Goal: Contribute content: Contribute content

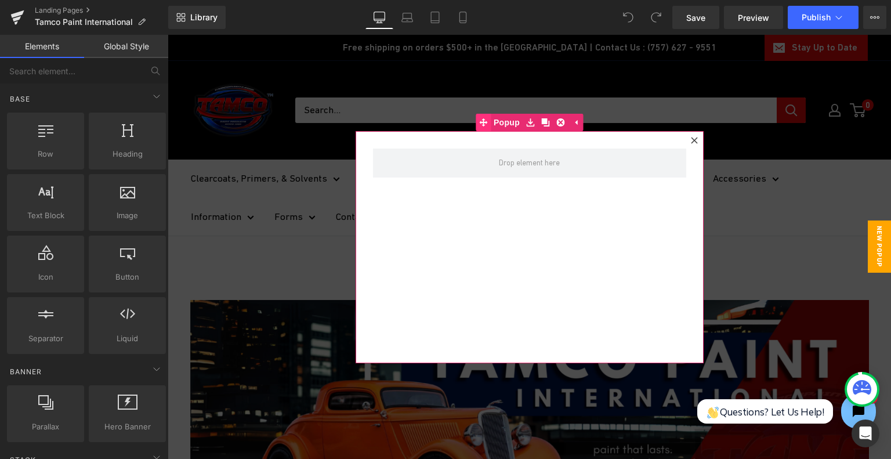
click at [485, 124] on span at bounding box center [483, 122] width 15 height 17
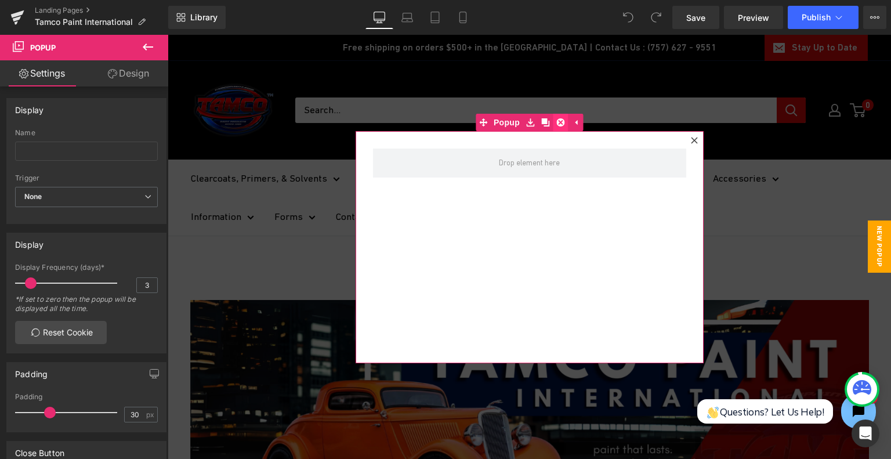
click at [557, 120] on icon at bounding box center [560, 122] width 8 height 8
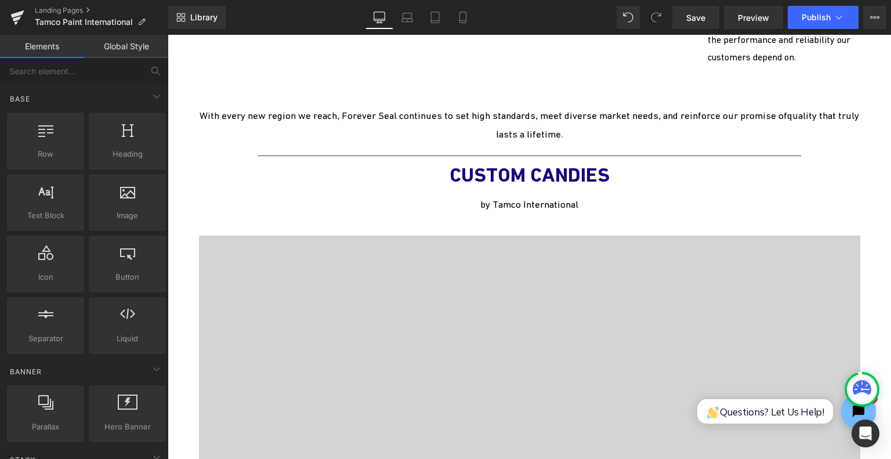
scroll to position [3147, 0]
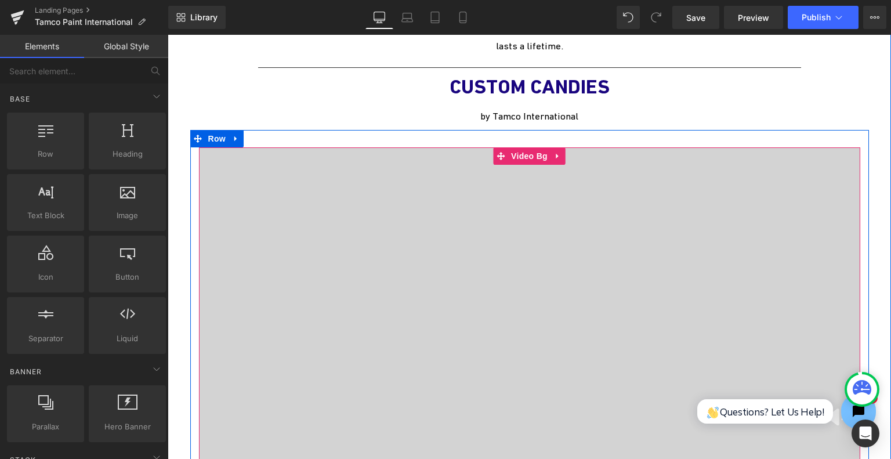
click at [522, 168] on div at bounding box center [530, 321] width 662 height 348
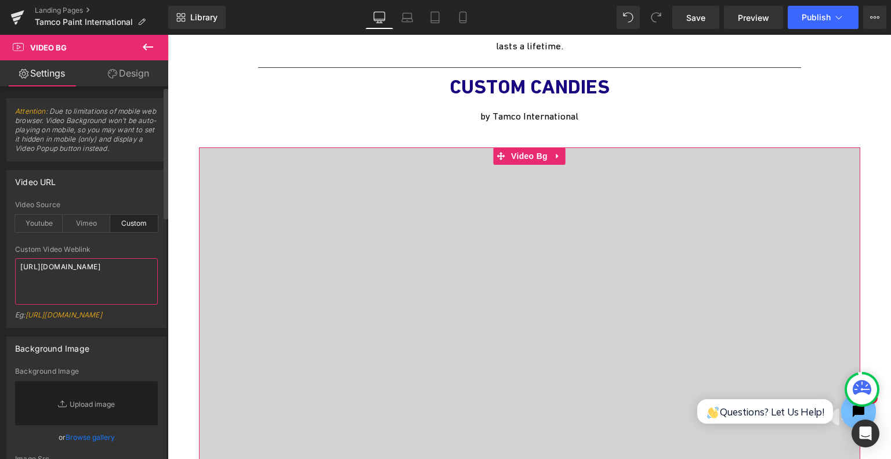
click at [118, 269] on textarea "[URL][DOMAIN_NAME]" at bounding box center [86, 281] width 143 height 46
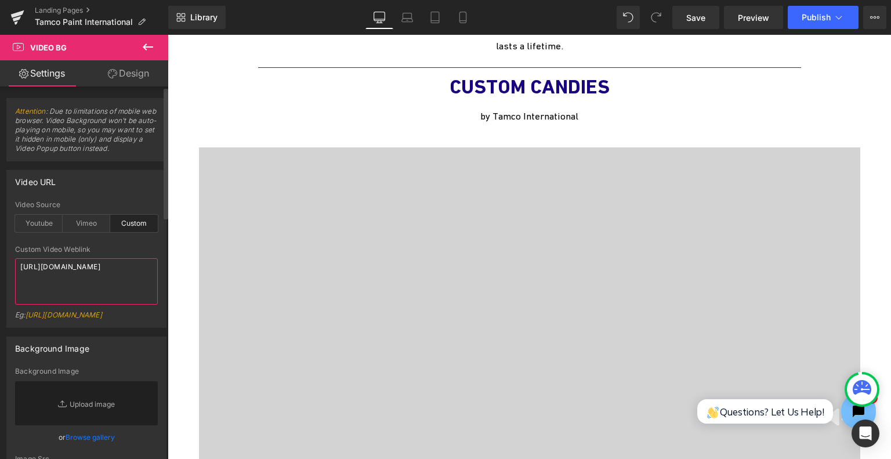
click at [95, 280] on textarea "[URL][DOMAIN_NAME]" at bounding box center [86, 281] width 143 height 46
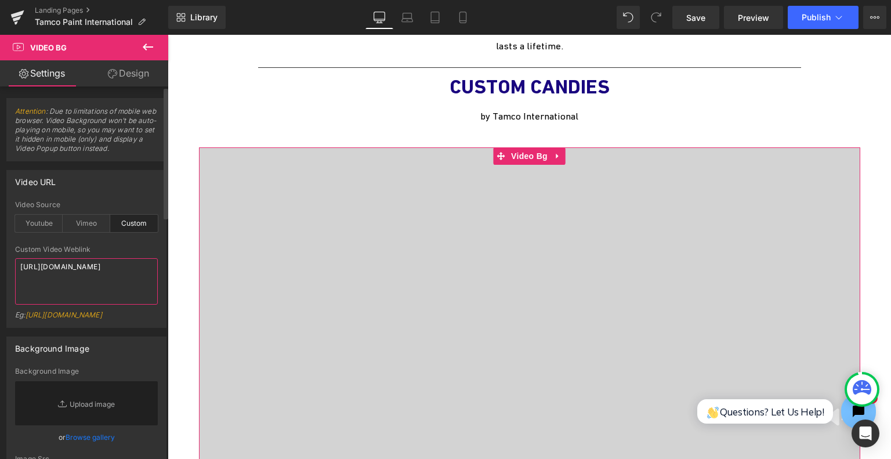
click at [95, 280] on textarea "[URL][DOMAIN_NAME]" at bounding box center [86, 281] width 143 height 46
paste textarea "02728b58d7514fd1a25ebefe37664644"
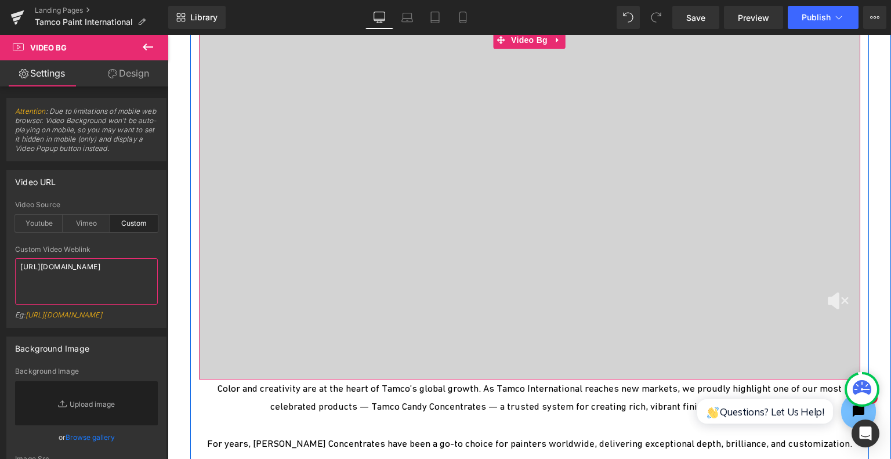
scroll to position [3205, 0]
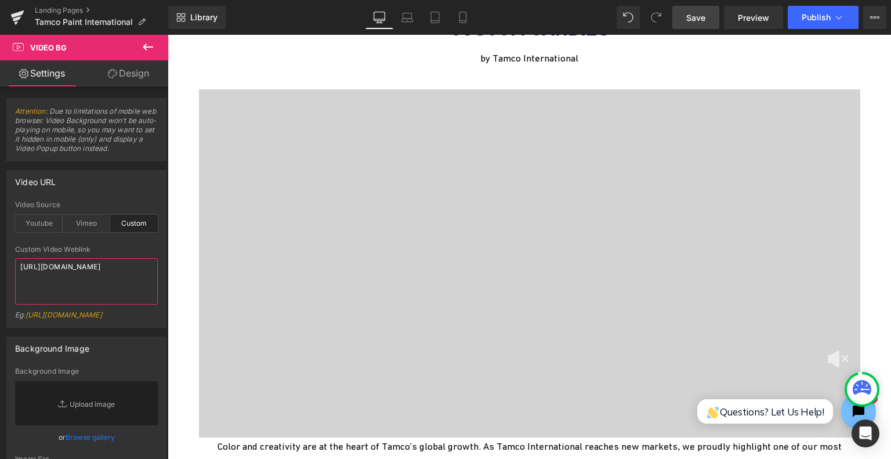
type textarea "[URL][DOMAIN_NAME]"
click at [697, 13] on span "Save" at bounding box center [695, 18] width 19 height 12
click at [816, 25] on button "Publish" at bounding box center [823, 17] width 71 height 23
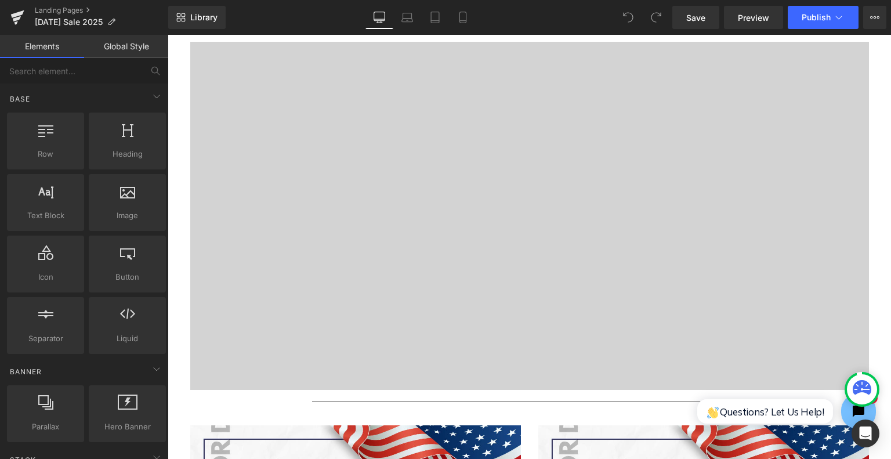
scroll to position [3017, 0]
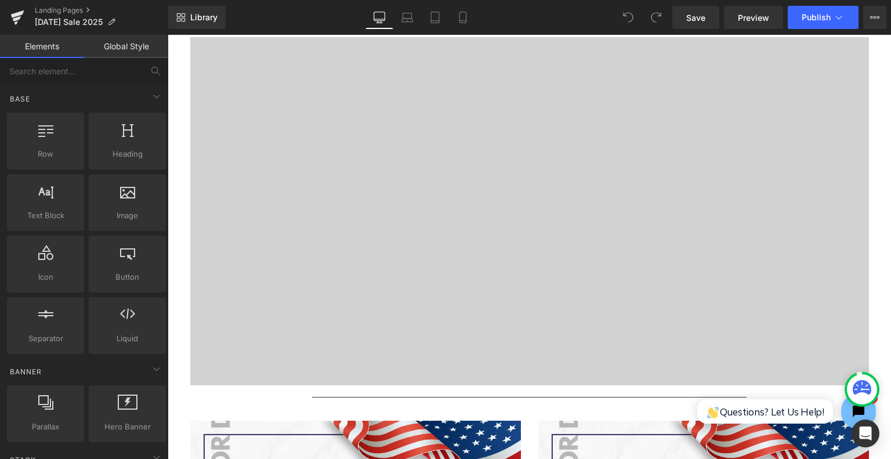
click at [498, 280] on div at bounding box center [529, 211] width 679 height 348
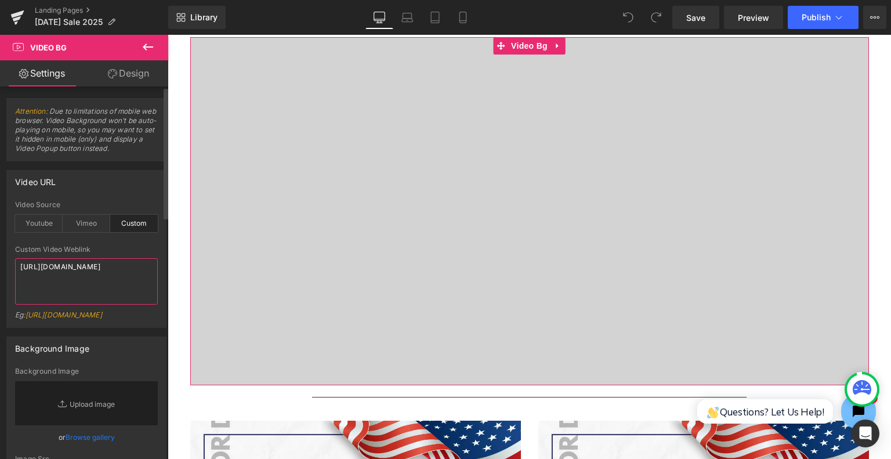
click at [77, 291] on textarea "[URL][DOMAIN_NAME]" at bounding box center [86, 281] width 143 height 46
paste textarea "02728b58d7514fd1a25ebefe37664644"
type textarea "[URL][DOMAIN_NAME]"
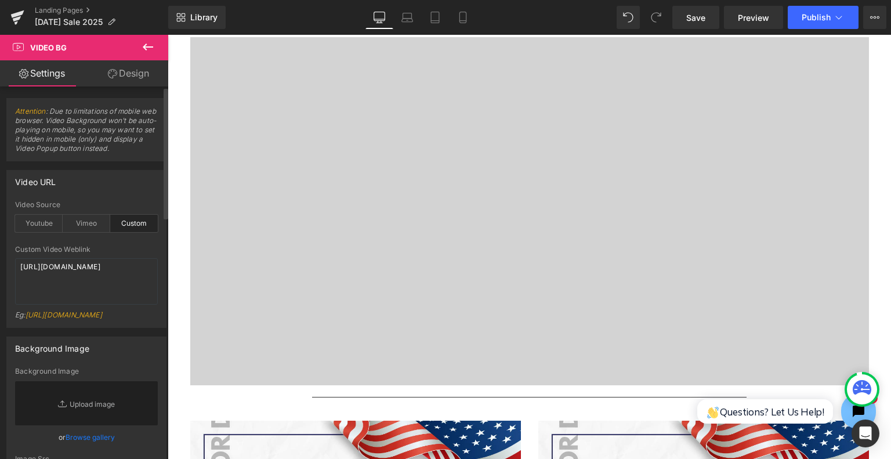
click at [117, 199] on div "Video URL custom Video Source Youtube Vimeo Custom Youtube Weblink [URL][DOMAIN…" at bounding box center [86, 249] width 160 height 158
click at [687, 17] on link "Save" at bounding box center [696, 17] width 47 height 23
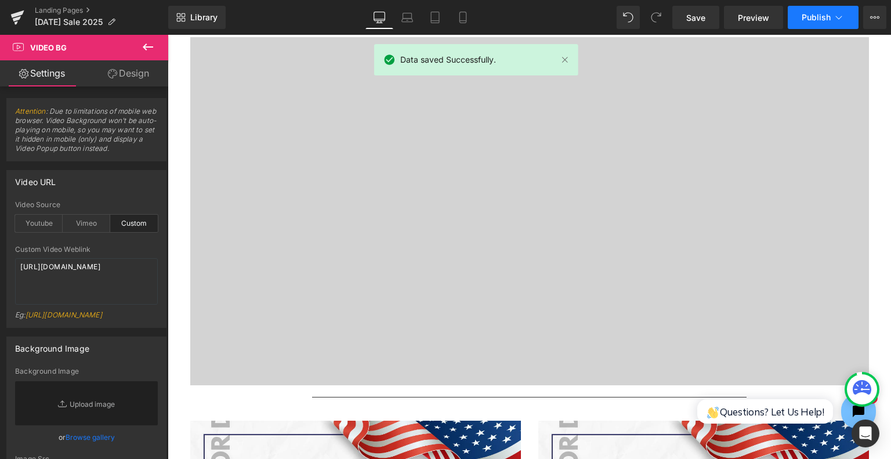
click at [814, 24] on button "Publish" at bounding box center [823, 17] width 71 height 23
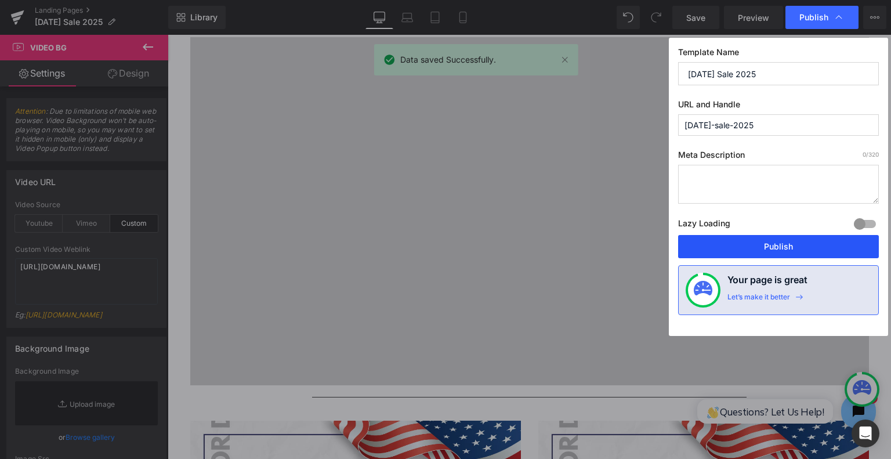
click at [729, 241] on button "Publish" at bounding box center [778, 246] width 201 height 23
